Goal: Task Accomplishment & Management: Manage account settings

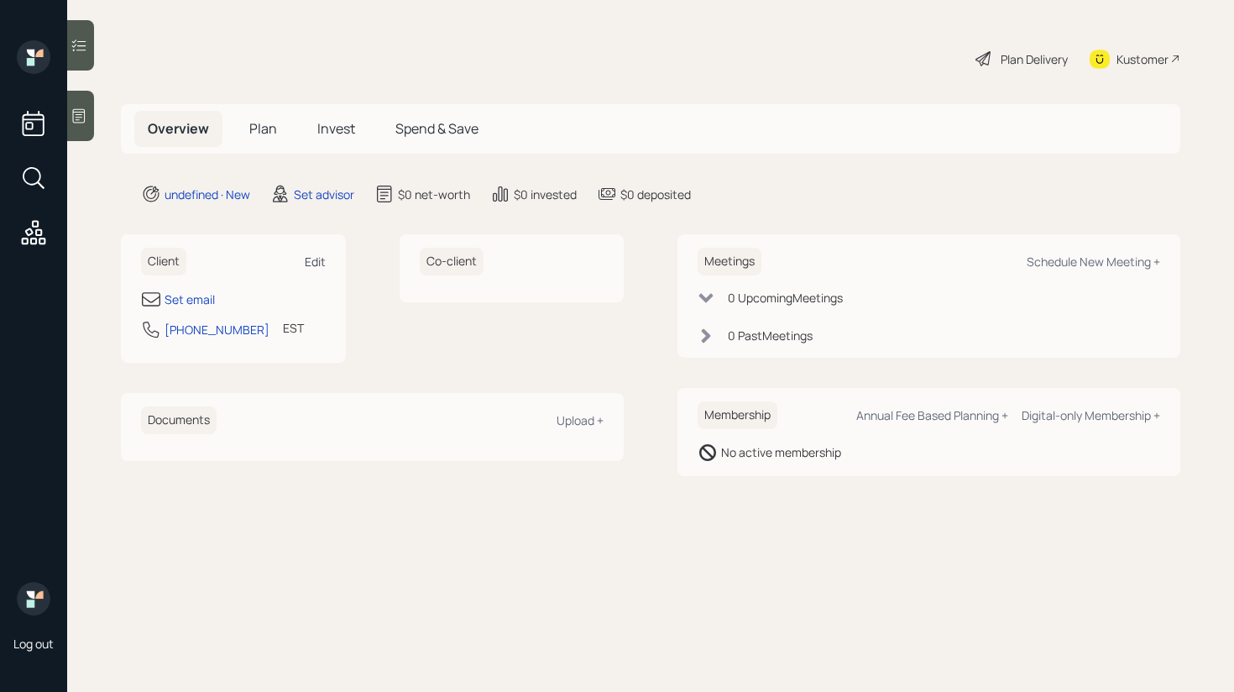
click at [323, 259] on div "Edit" at bounding box center [315, 261] width 21 height 16
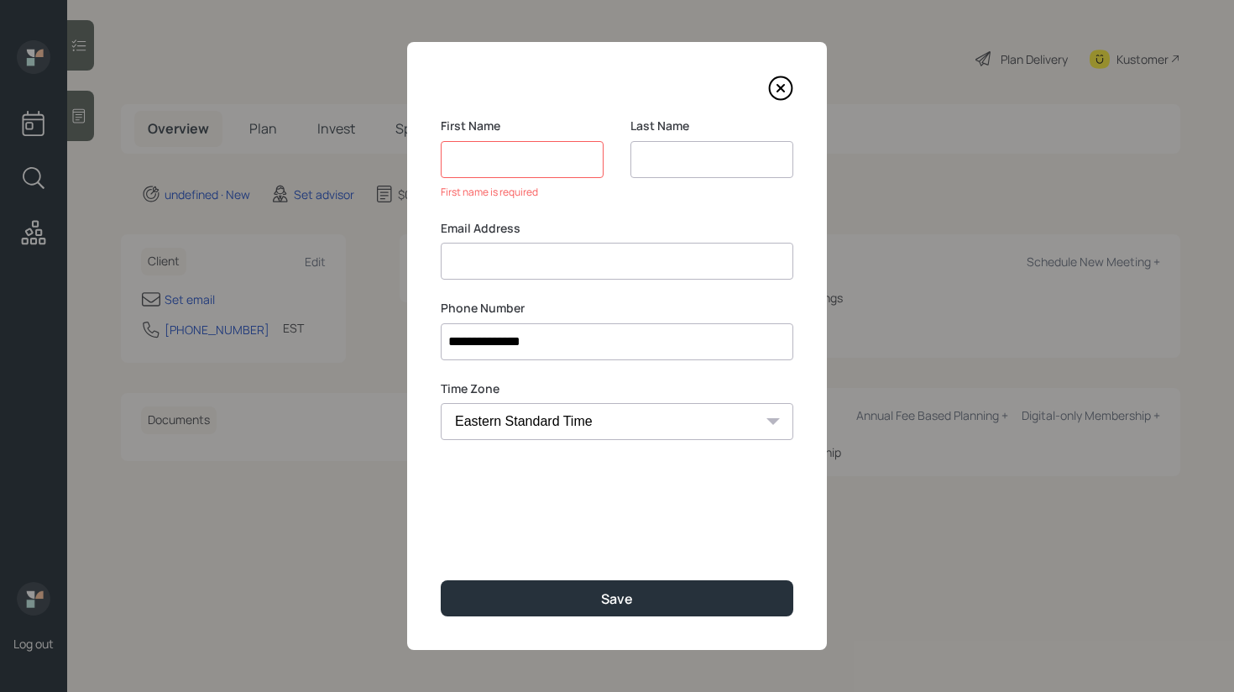
click at [559, 274] on input at bounding box center [617, 261] width 353 height 37
click at [486, 157] on input at bounding box center [522, 159] width 163 height 37
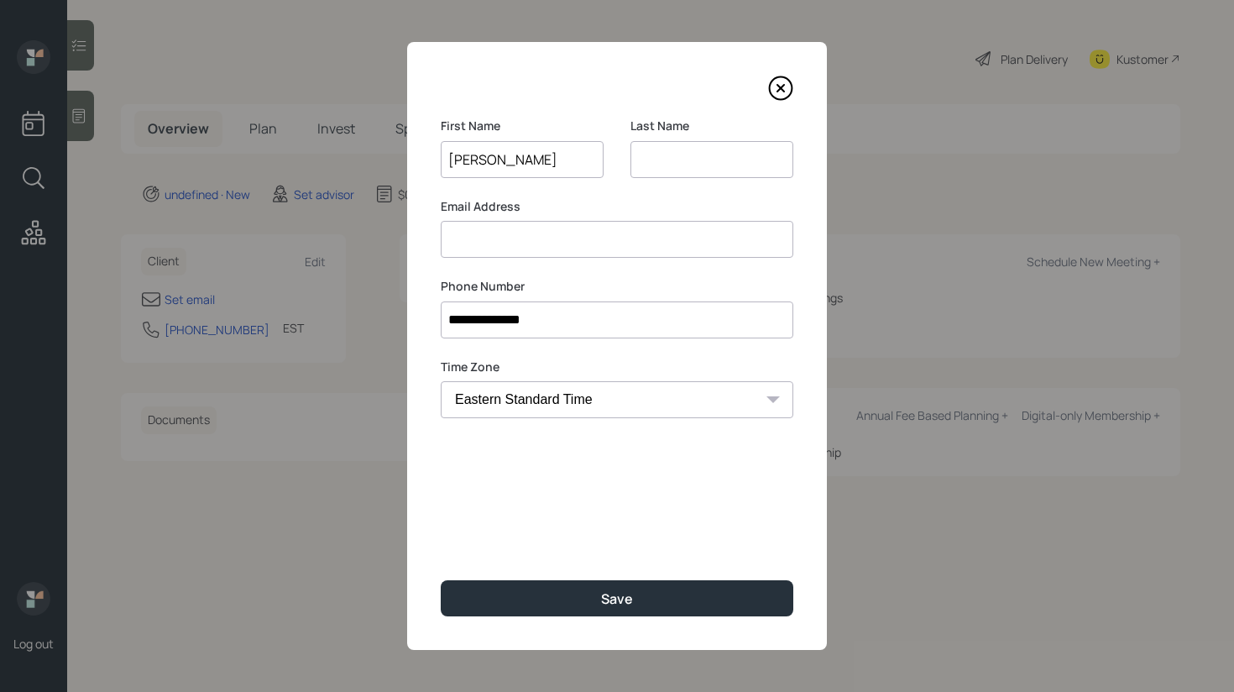
type input "[PERSON_NAME]"
click at [650, 163] on input at bounding box center [711, 159] width 163 height 37
type input "F"
click at [533, 238] on input at bounding box center [617, 239] width 353 height 37
type input "[EMAIL_ADDRESS][DOMAIN_NAME]"
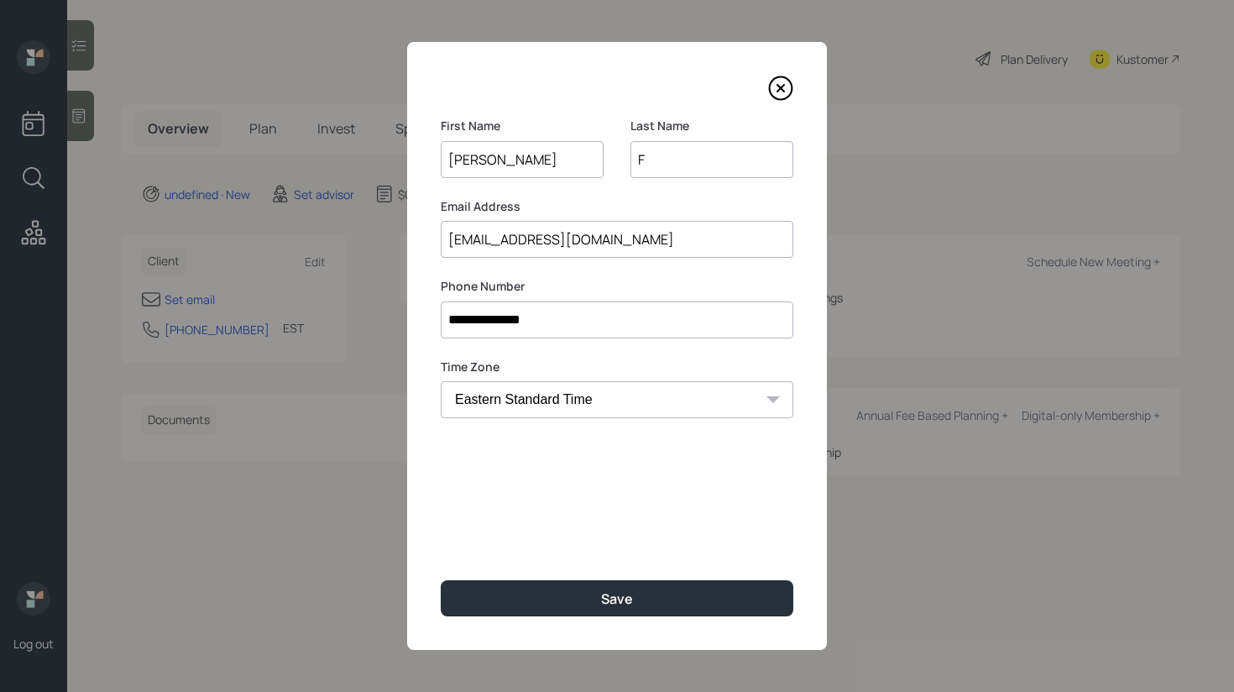
click at [504, 243] on input "[EMAIL_ADDRESS][DOMAIN_NAME]" at bounding box center [617, 239] width 353 height 37
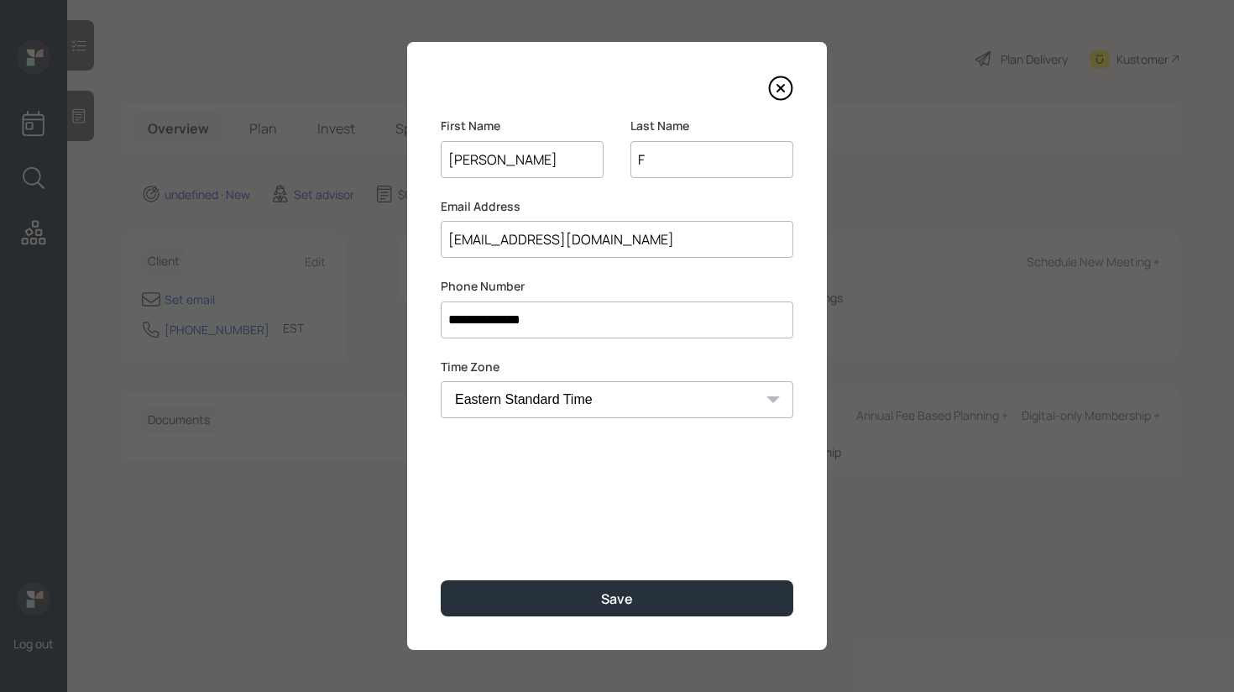
click at [776, 86] on icon at bounding box center [780, 88] width 25 height 25
